Goal: Navigation & Orientation: Find specific page/section

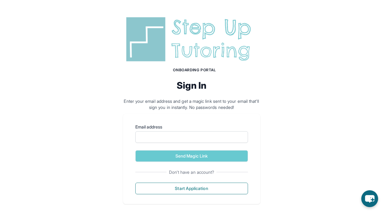
click at [338, 19] on div "Onboarding Portal Sign In Enter your email address and get a magic link sent to…" at bounding box center [191, 109] width 383 height 219
click at [218, 135] on input "Email address" at bounding box center [191, 137] width 113 height 12
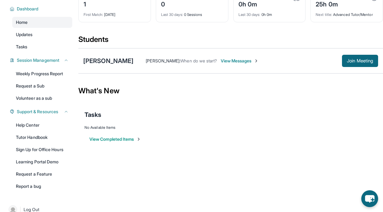
scroll to position [52, 0]
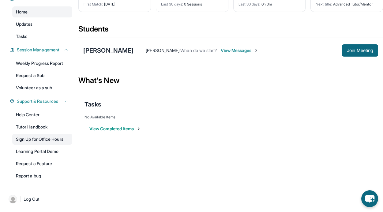
click at [53, 143] on link "Sign Up for Office Hours" at bounding box center [42, 139] width 60 height 11
click at [53, 155] on link "Learning Portal Demo" at bounding box center [42, 151] width 60 height 11
click at [42, 41] on link "Tasks" at bounding box center [42, 36] width 60 height 11
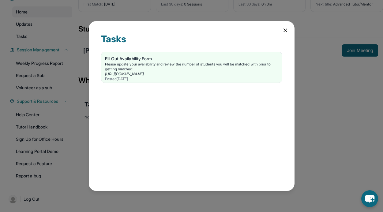
click at [287, 28] on icon at bounding box center [285, 30] width 6 height 6
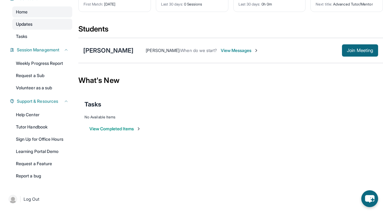
click at [41, 26] on link "Updates" at bounding box center [42, 24] width 60 height 11
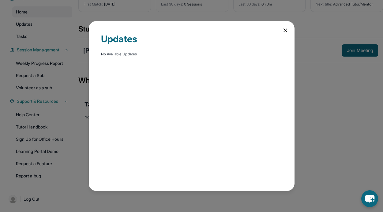
click at [287, 29] on icon at bounding box center [285, 30] width 6 height 6
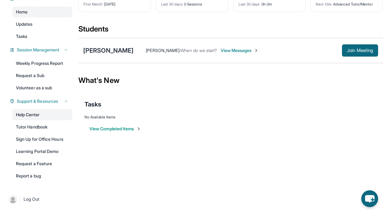
click at [41, 116] on link "Help Center" at bounding box center [42, 114] width 60 height 11
click at [50, 139] on link "Sign Up for Office Hours" at bounding box center [42, 139] width 60 height 11
